Goal: Task Accomplishment & Management: Manage account settings

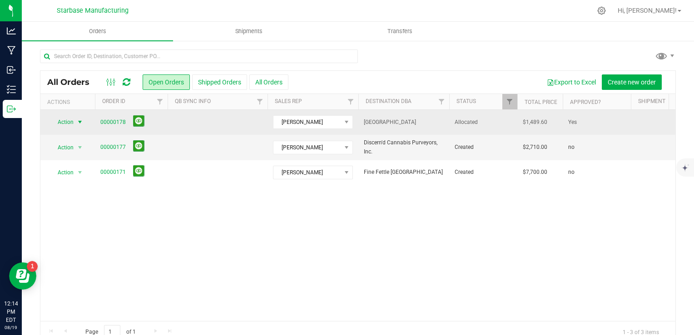
click at [394, 122] on span "[GEOGRAPHIC_DATA]" at bounding box center [404, 122] width 80 height 9
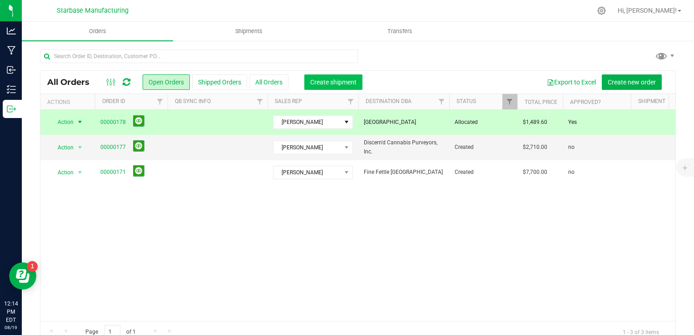
click at [341, 84] on span "Create shipment" at bounding box center [333, 82] width 46 height 7
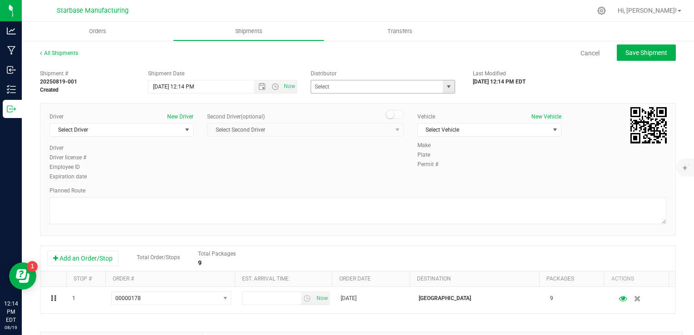
click at [445, 87] on span "select" at bounding box center [448, 86] width 7 height 7
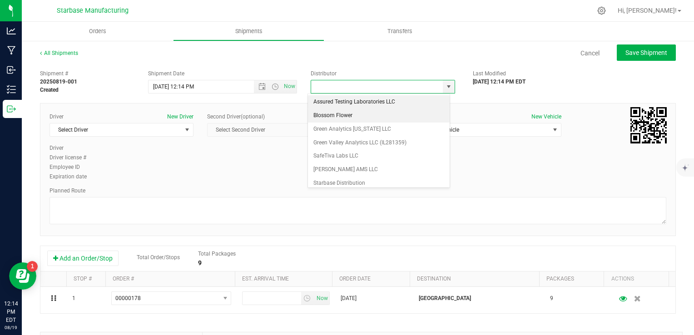
click at [389, 115] on li "Blossom Flower" at bounding box center [379, 116] width 142 height 14
type input "Blossom Flower"
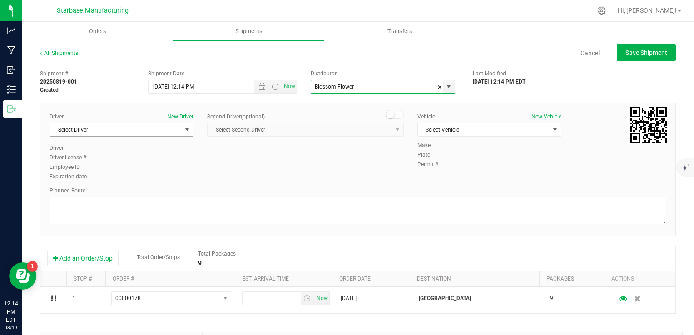
click at [188, 133] on span "select" at bounding box center [187, 130] width 11 height 13
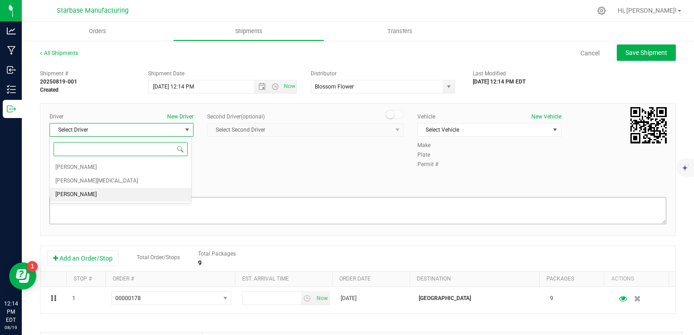
drag, startPoint x: 147, startPoint y: 189, endPoint x: 155, endPoint y: 203, distance: 15.9
click at [147, 190] on li "[PERSON_NAME]" at bounding box center [120, 195] width 141 height 14
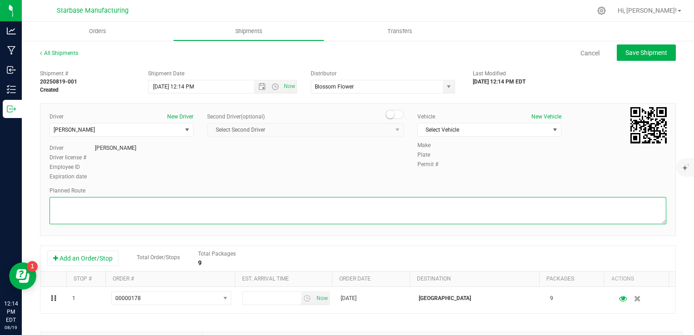
click at [168, 215] on textarea at bounding box center [357, 210] width 617 height 27
type textarea "F"
type textarea "TBD"
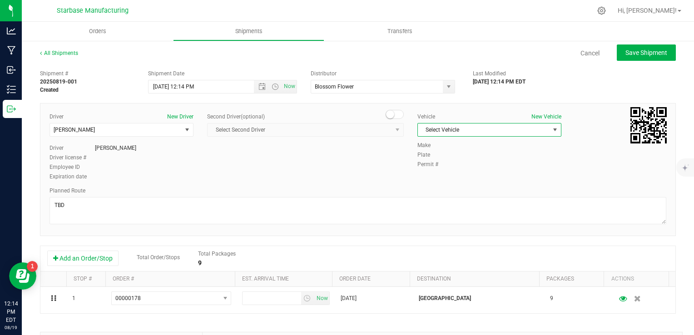
click at [450, 132] on span "Select Vehicle" at bounding box center [484, 130] width 132 height 13
click at [449, 148] on li "TBD" at bounding box center [484, 145] width 141 height 14
click at [641, 54] on span "Save Shipment" at bounding box center [646, 52] width 42 height 7
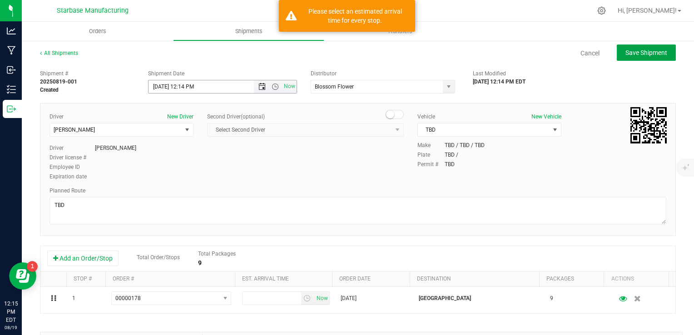
click at [258, 84] on span "Open the date view" at bounding box center [261, 86] width 7 height 7
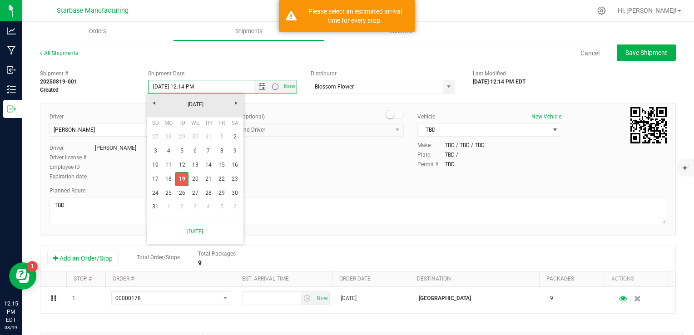
click at [186, 177] on link "19" at bounding box center [181, 179] width 13 height 14
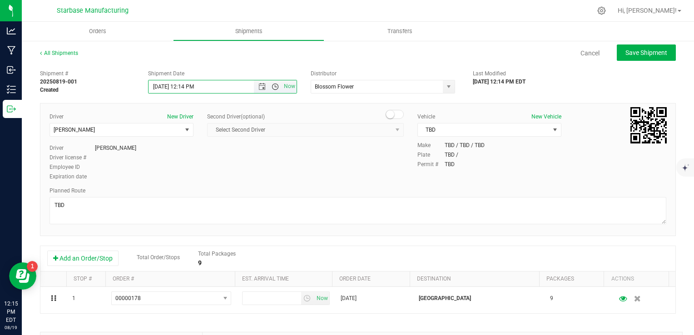
click at [272, 87] on span "Open the time view" at bounding box center [275, 86] width 7 height 7
click at [201, 152] on li "10:00 AM" at bounding box center [220, 153] width 145 height 12
click at [651, 58] on button "Save Shipment" at bounding box center [646, 52] width 59 height 16
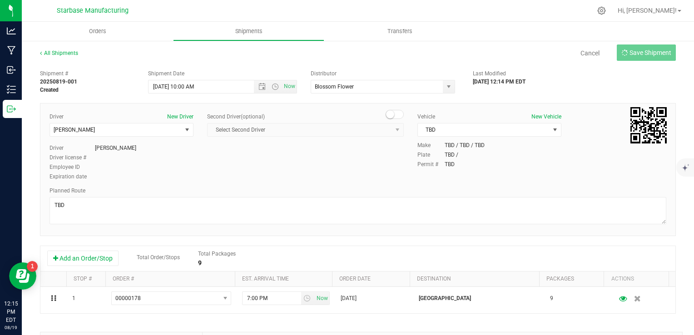
type input "[DATE] 2:00 PM"
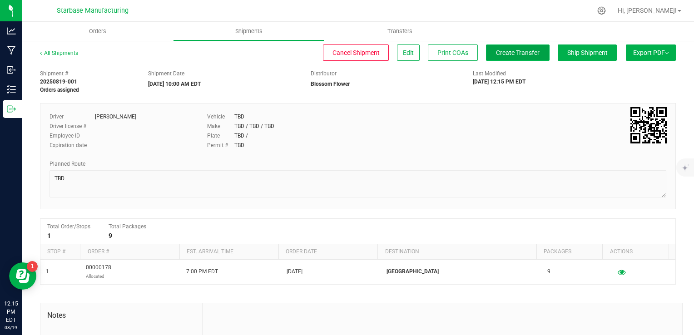
click at [525, 55] on span "Create Transfer" at bounding box center [518, 52] width 44 height 7
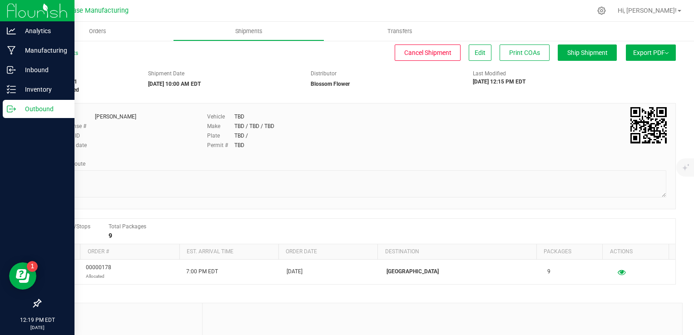
click at [20, 111] on p "Outbound" at bounding box center [43, 109] width 54 height 11
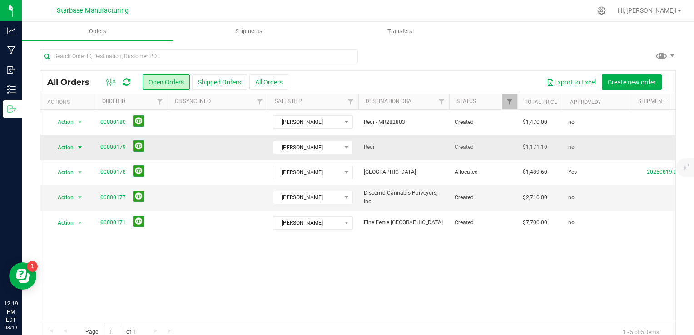
click at [80, 149] on span "select" at bounding box center [79, 147] width 7 height 7
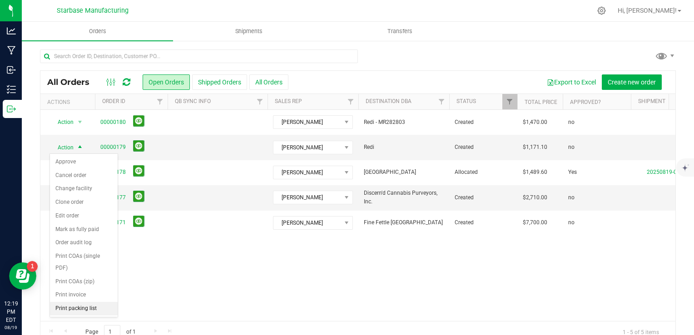
click at [84, 305] on li "Print packing list" at bounding box center [84, 309] width 68 height 14
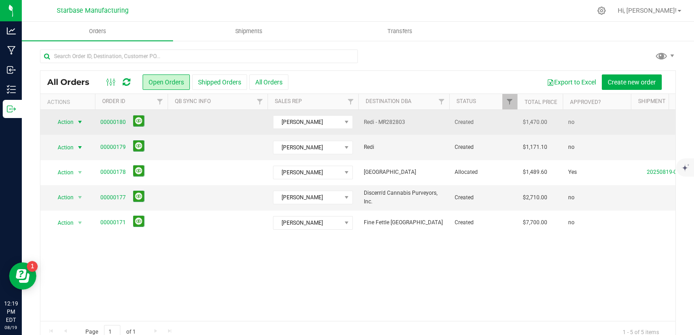
click at [78, 122] on span "select" at bounding box center [79, 122] width 7 height 7
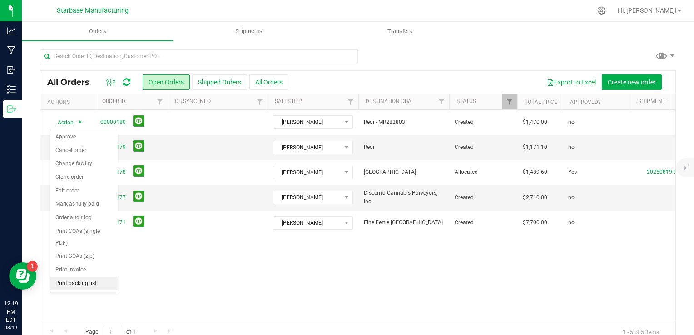
click at [89, 285] on li "Print packing list" at bounding box center [84, 284] width 68 height 14
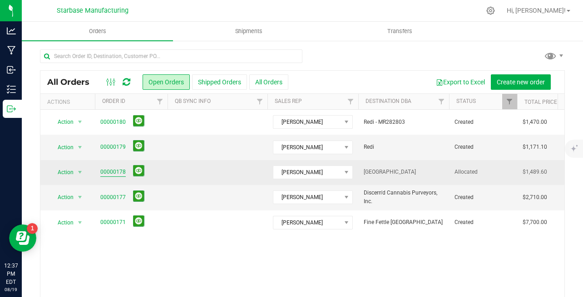
click at [122, 172] on link "00000178" at bounding box center [112, 172] width 25 height 9
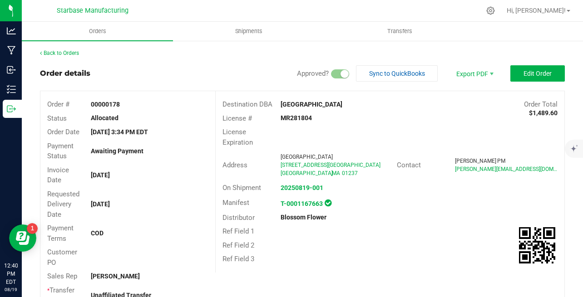
drag, startPoint x: 455, startPoint y: 170, endPoint x: 477, endPoint y: 187, distance: 27.6
click at [474, 190] on div "On Shipment 20250819-001" at bounding box center [390, 188] width 349 height 14
drag, startPoint x: 513, startPoint y: 171, endPoint x: 449, endPoint y: 167, distance: 64.1
click at [455, 167] on div "annmarie@lm420.com" at bounding box center [506, 169] width 103 height 8
copy span "annmarie@lm420.com"
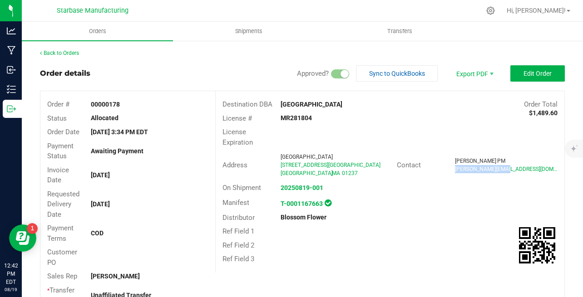
click at [441, 230] on div "Ref Field 1" at bounding box center [390, 232] width 349 height 14
click at [436, 232] on div "Ref Field 1" at bounding box center [390, 232] width 349 height 14
click at [401, 112] on div "License # MR281804" at bounding box center [390, 119] width 349 height 14
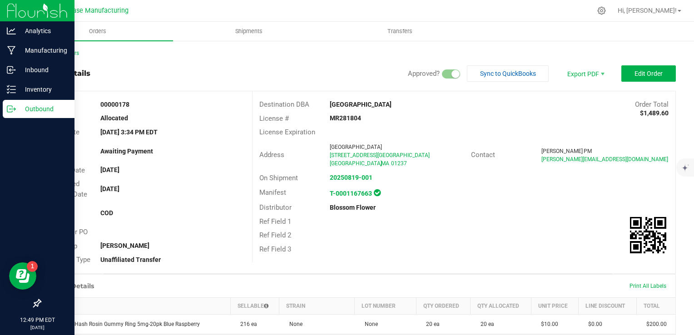
click at [12, 109] on icon at bounding box center [11, 108] width 9 height 9
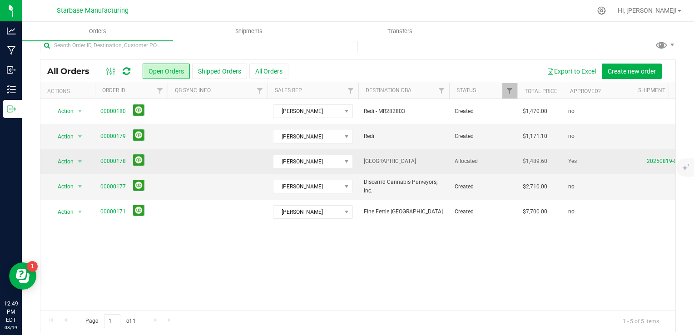
scroll to position [16, 0]
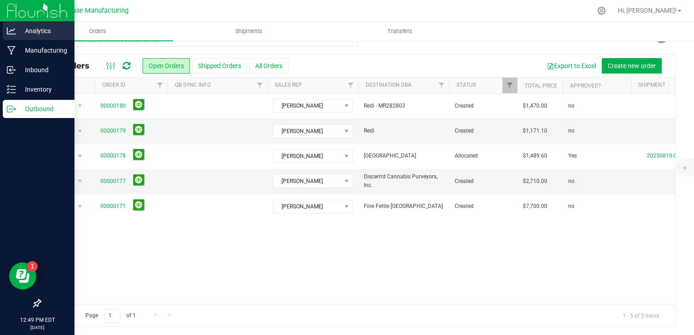
click at [10, 33] on icon at bounding box center [11, 30] width 9 height 9
